Goal: Information Seeking & Learning: Learn about a topic

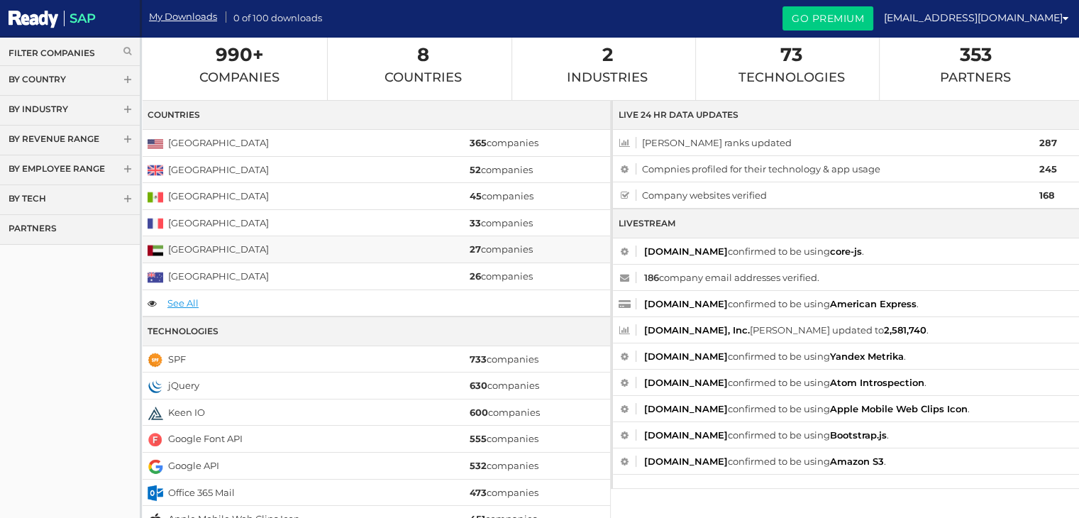
scroll to position [142, 0]
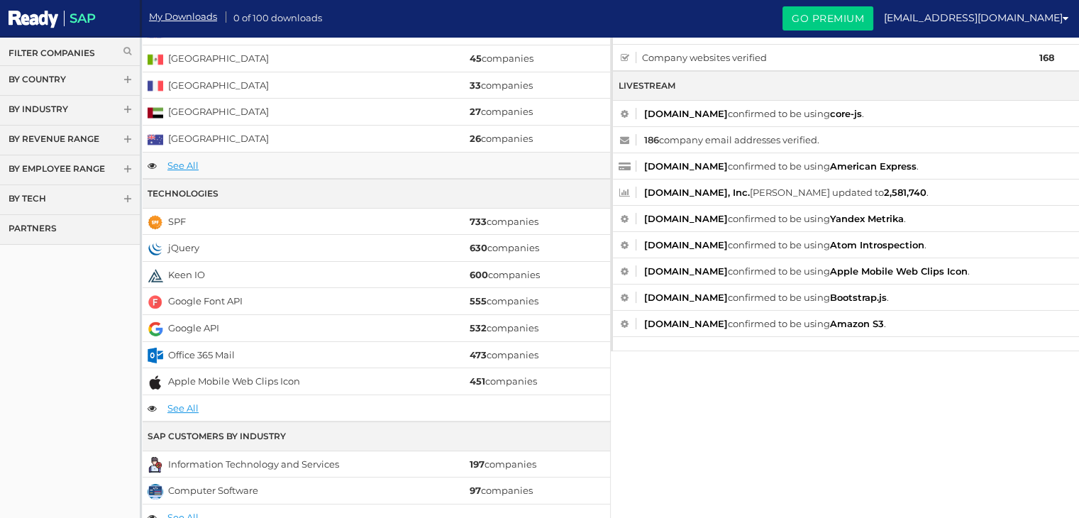
click at [187, 165] on link "See All" at bounding box center [182, 165] width 31 height 11
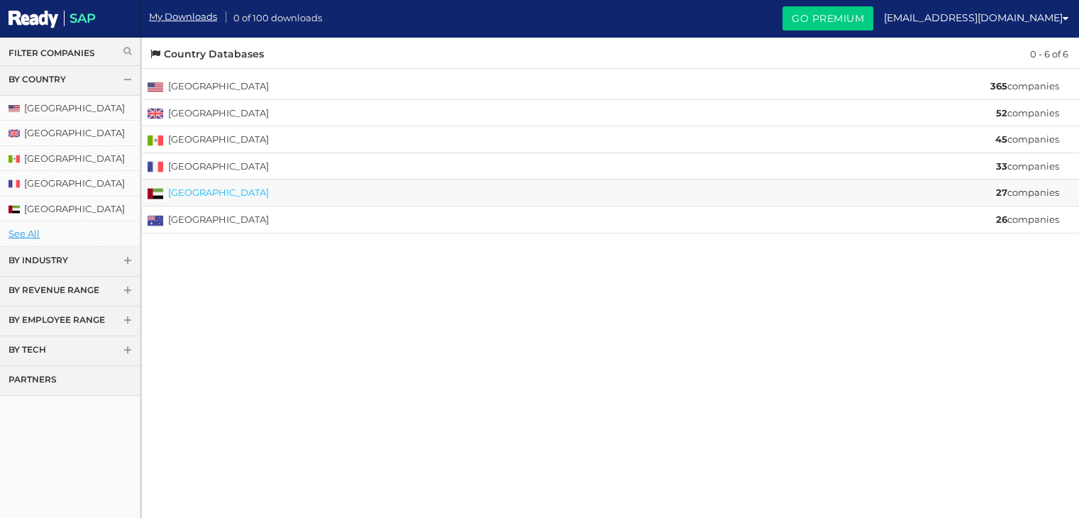
click at [225, 192] on link "[GEOGRAPHIC_DATA]" at bounding box center [218, 192] width 101 height 11
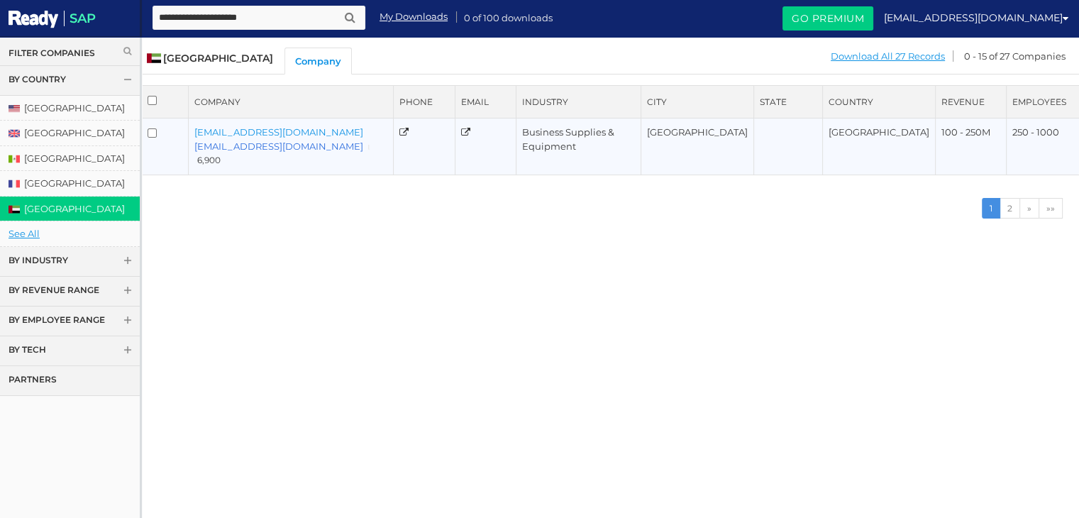
click at [270, 140] on link "mustafatransport786@gmail.com" at bounding box center [278, 145] width 169 height 11
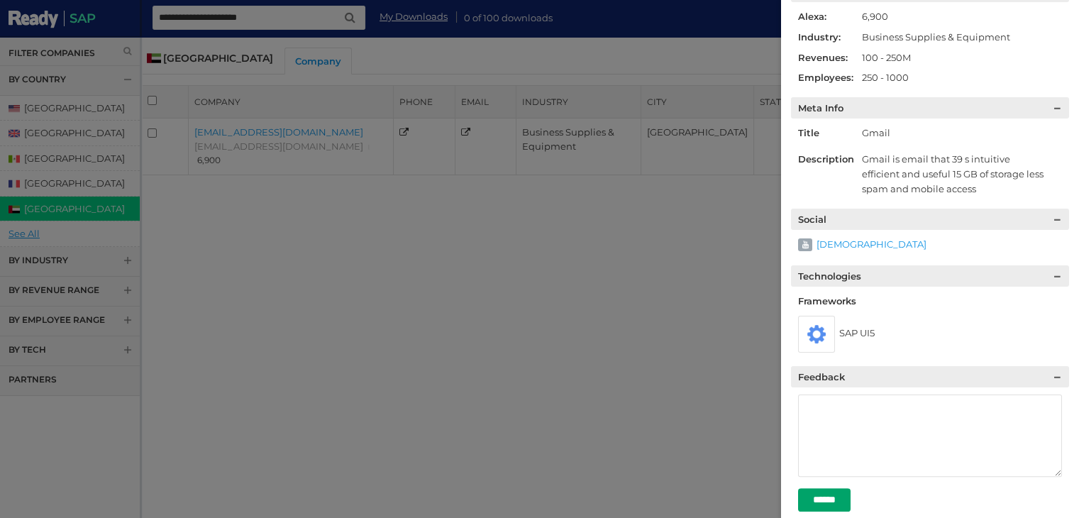
click at [836, 488] on input "******" at bounding box center [824, 499] width 52 height 23
click at [458, 241] on div at bounding box center [539, 259] width 1079 height 518
click at [455, 242] on div at bounding box center [539, 259] width 1079 height 518
drag, startPoint x: 457, startPoint y: 242, endPoint x: 477, endPoint y: 241, distance: 19.9
click at [457, 242] on div at bounding box center [539, 259] width 1079 height 518
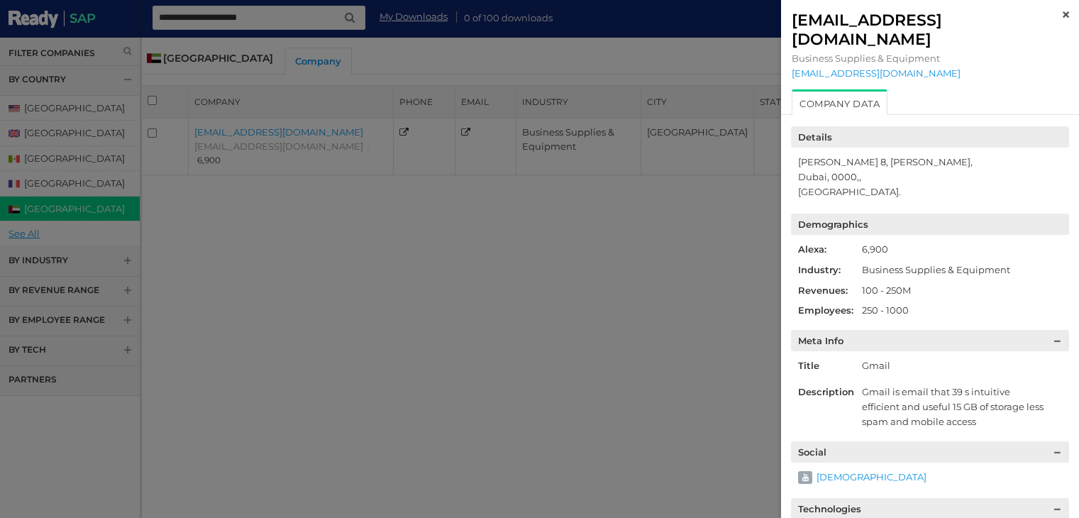
click at [1063, 15] on img at bounding box center [1066, 14] width 6 height 6
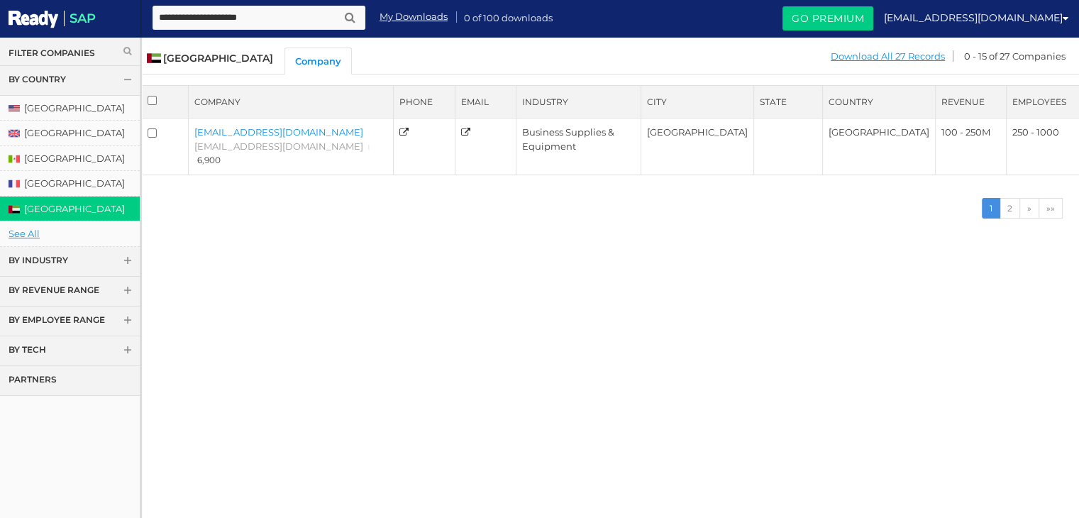
click at [198, 64] on div "[GEOGRAPHIC_DATA]" at bounding box center [210, 58] width 126 height 14
click at [213, 54] on span "[GEOGRAPHIC_DATA]" at bounding box center [210, 58] width 126 height 13
click at [55, 176] on link "[GEOGRAPHIC_DATA]" at bounding box center [70, 183] width 140 height 25
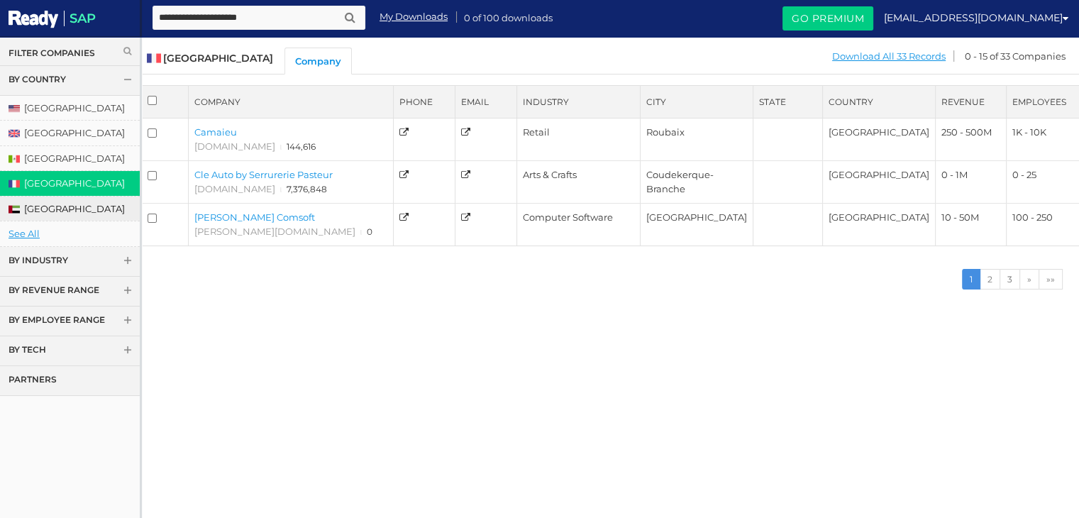
click at [58, 204] on link "[GEOGRAPHIC_DATA]" at bounding box center [70, 209] width 140 height 25
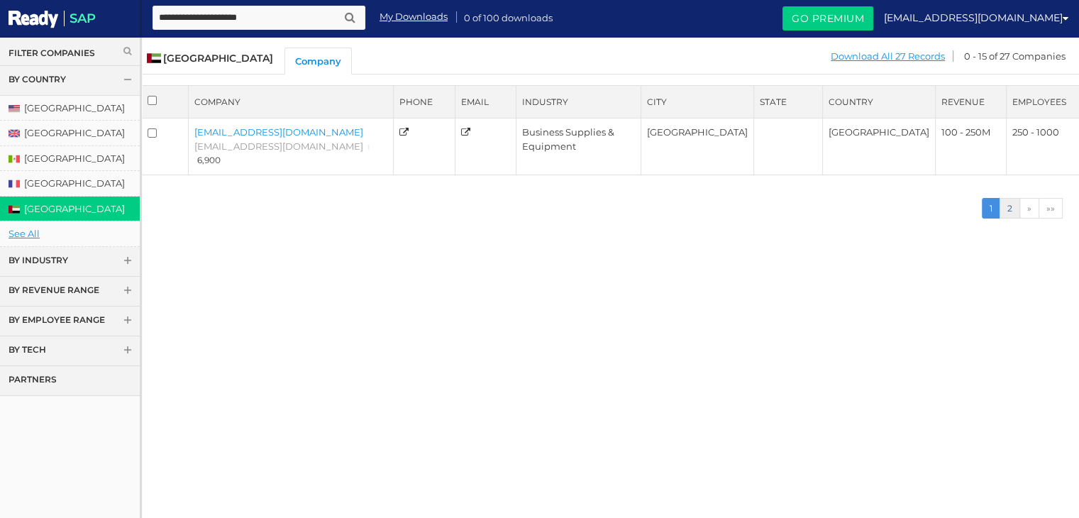
click at [1007, 198] on link "2" at bounding box center [1010, 208] width 21 height 21
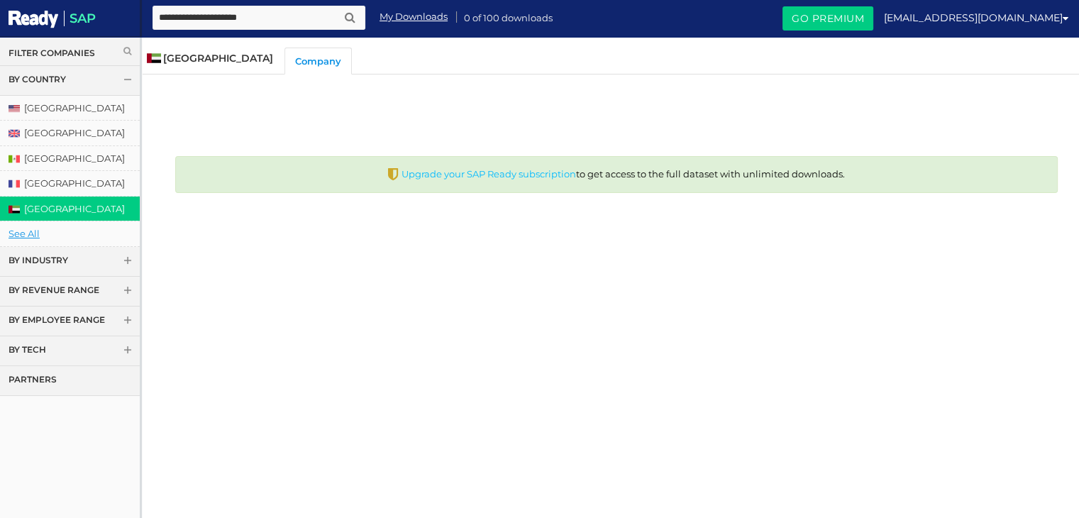
click at [485, 173] on link "Upgrade your SAP Ready subscription" at bounding box center [489, 173] width 175 height 11
